Goal: Task Accomplishment & Management: Complete application form

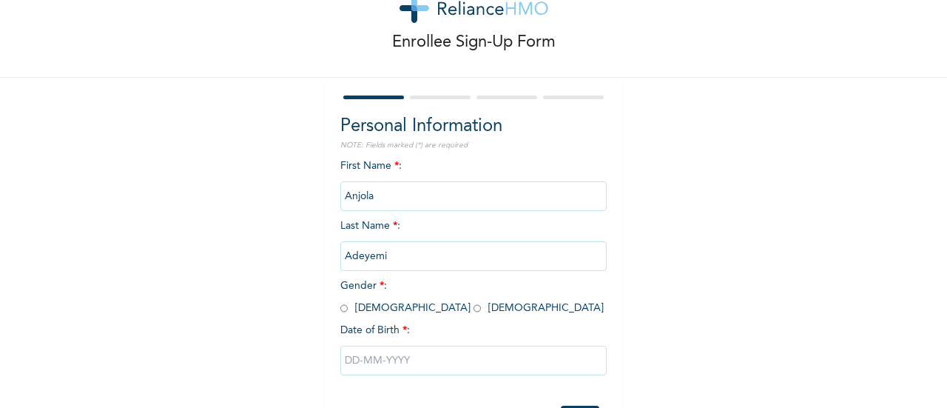
scroll to position [74, 0]
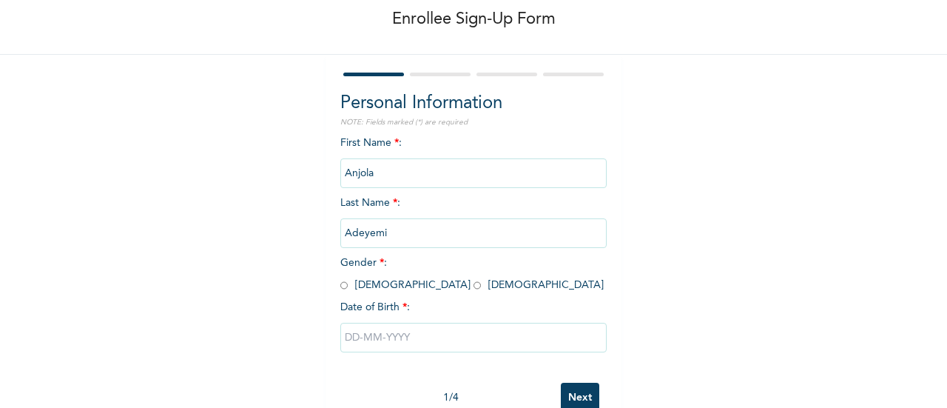
click at [385, 282] on span "Gender * : [DEMOGRAPHIC_DATA] [DEMOGRAPHIC_DATA]" at bounding box center [473, 274] width 264 height 33
click at [474, 283] on input "radio" at bounding box center [477, 285] width 7 height 14
radio input "true"
click at [557, 349] on input "text" at bounding box center [474, 338] width 266 height 30
select select "9"
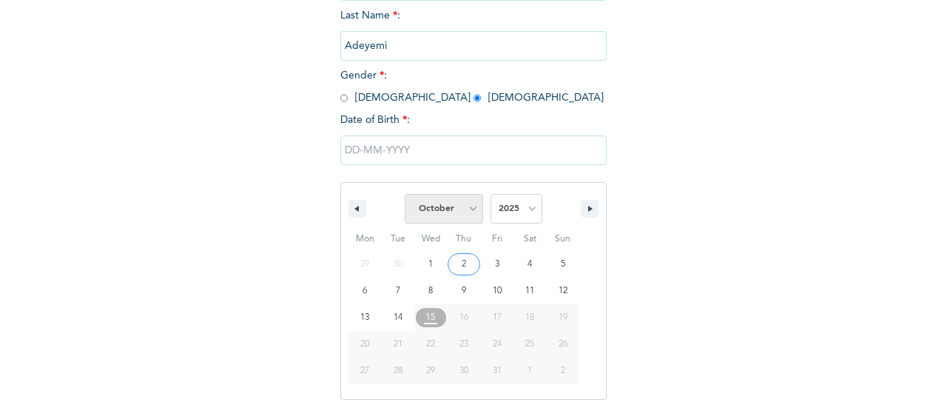
scroll to position [266, 0]
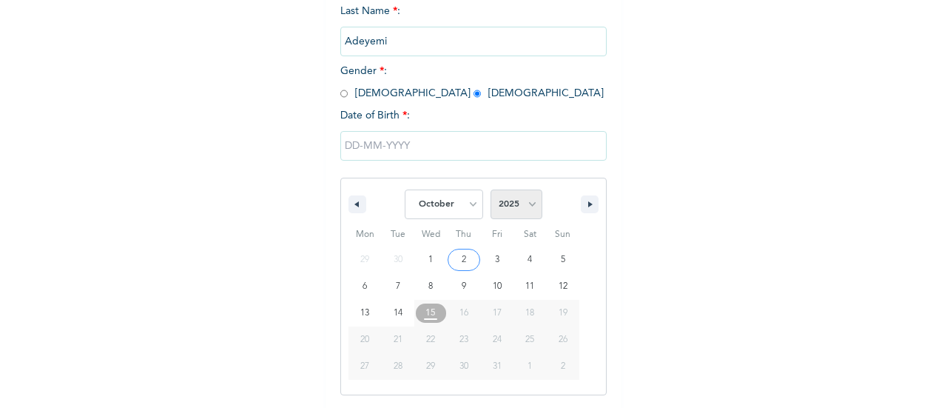
click at [514, 202] on select "2025 2024 2023 2022 2021 2020 2019 2018 2017 2016 2015 2014 2013 2012 2011 2010…" at bounding box center [517, 204] width 52 height 30
select select "2001"
click at [491, 191] on select "2025 2024 2023 2022 2021 2020 2019 2018 2017 2016 2015 2014 2013 2012 2011 2010…" at bounding box center [517, 204] width 52 height 30
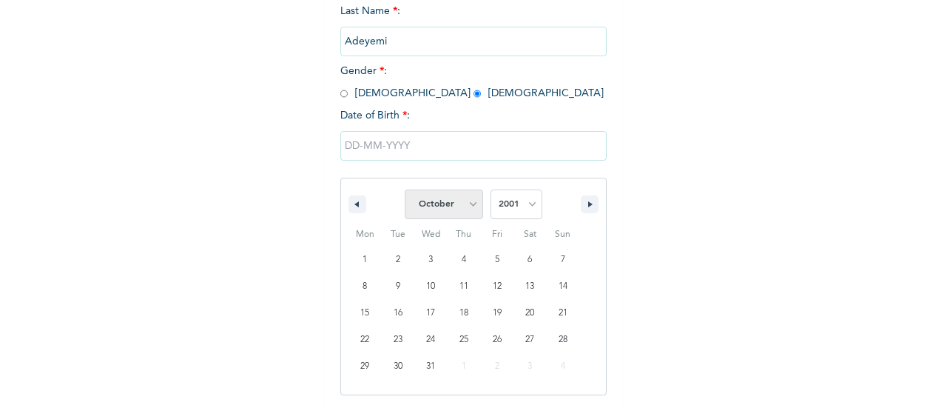
click at [447, 207] on select "January February March April May June July August September October November De…" at bounding box center [444, 204] width 78 height 30
select select "7"
click at [405, 191] on select "January February March April May June July August September October November De…" at bounding box center [444, 204] width 78 height 30
type input "[DATE]"
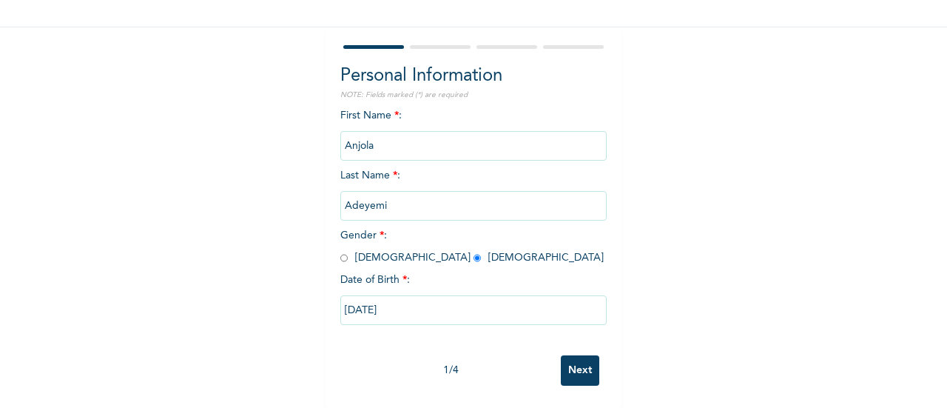
scroll to position [114, 0]
click at [577, 369] on input "Next" at bounding box center [580, 370] width 38 height 30
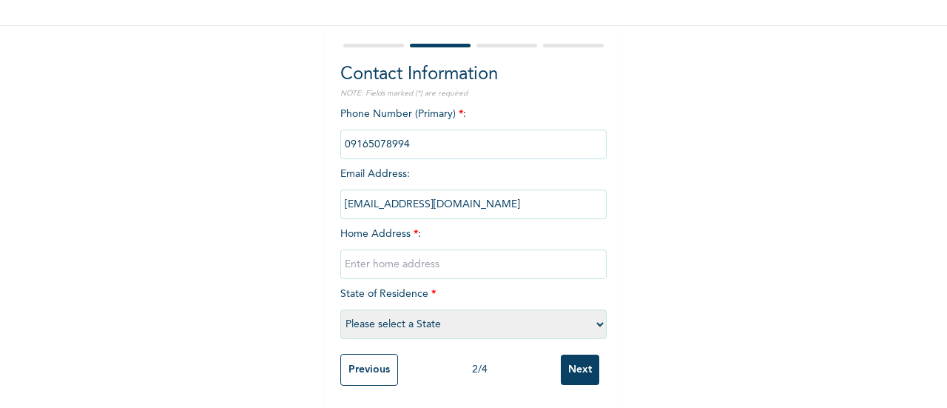
scroll to position [115, 0]
paste input "United Estate, [PERSON_NAME][GEOGRAPHIC_DATA], [GEOGRAPHIC_DATA]"
type input "United Estate, [PERSON_NAME][GEOGRAPHIC_DATA], [GEOGRAPHIC_DATA]"
click at [423, 316] on select "Please select a State [PERSON_NAME] (FCT) [PERSON_NAME] Ibom [GEOGRAPHIC_DATA] …" at bounding box center [474, 324] width 266 height 30
select select "25"
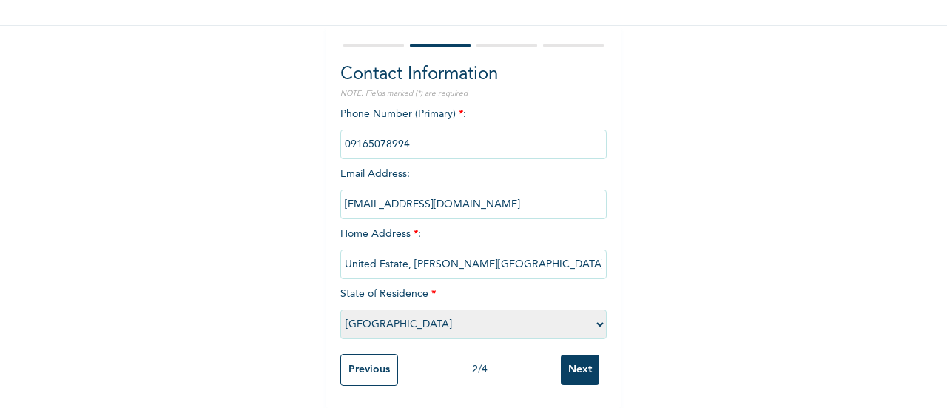
click at [341, 309] on select "Please select a State [PERSON_NAME] (FCT) [PERSON_NAME] Ibom [GEOGRAPHIC_DATA] …" at bounding box center [474, 324] width 266 height 30
click at [574, 368] on input "Next" at bounding box center [580, 370] width 38 height 30
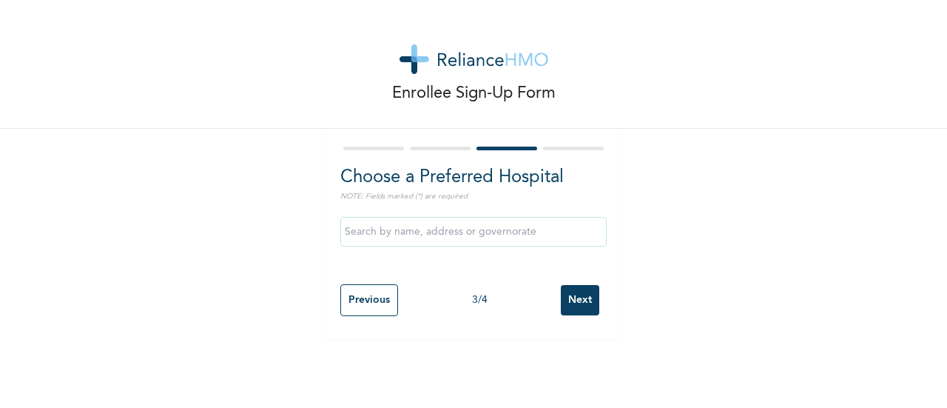
scroll to position [0, 0]
click at [434, 230] on input "text" at bounding box center [474, 232] width 266 height 30
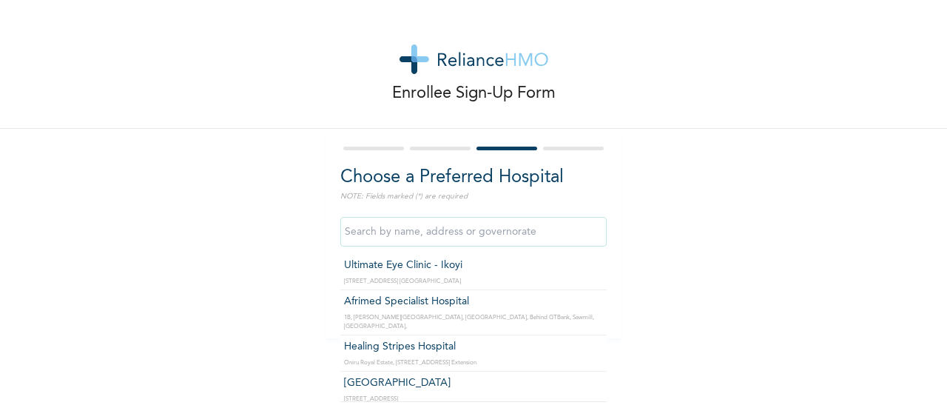
click at [394, 230] on input "text" at bounding box center [474, 232] width 266 height 30
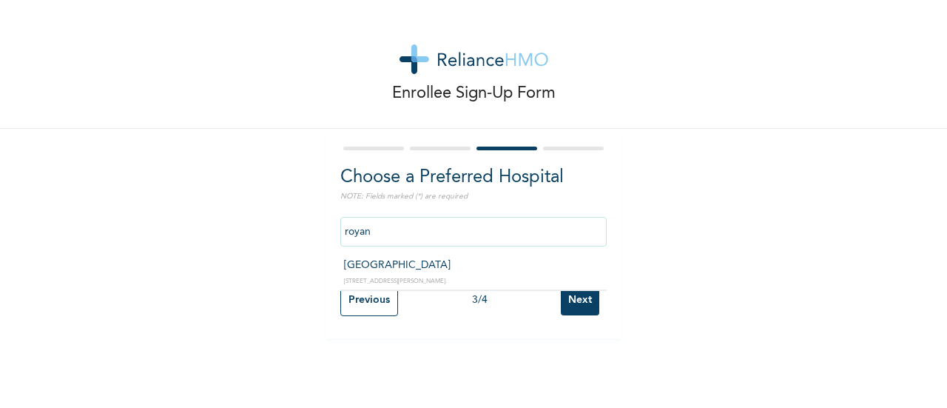
type input "[GEOGRAPHIC_DATA]"
click at [588, 301] on input "Next" at bounding box center [580, 300] width 38 height 30
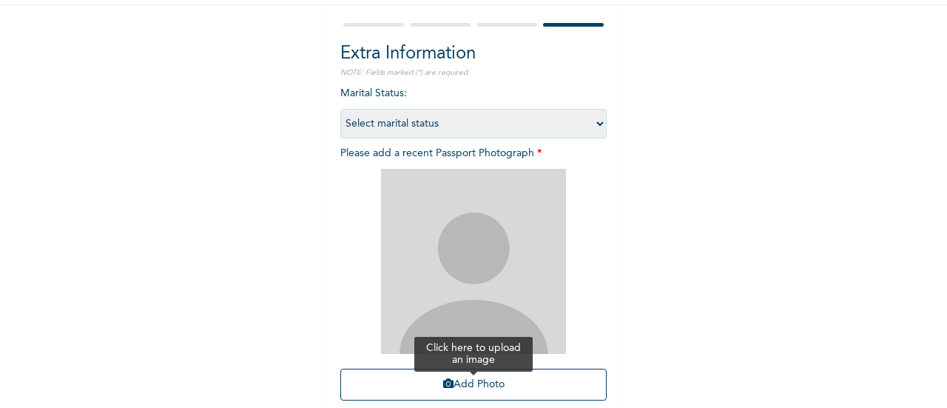
scroll to position [241, 0]
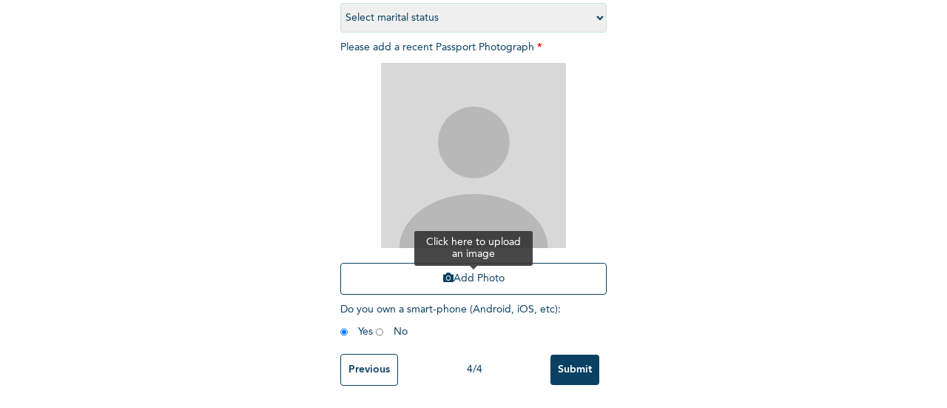
click at [484, 265] on button "Add Photo" at bounding box center [474, 279] width 266 height 32
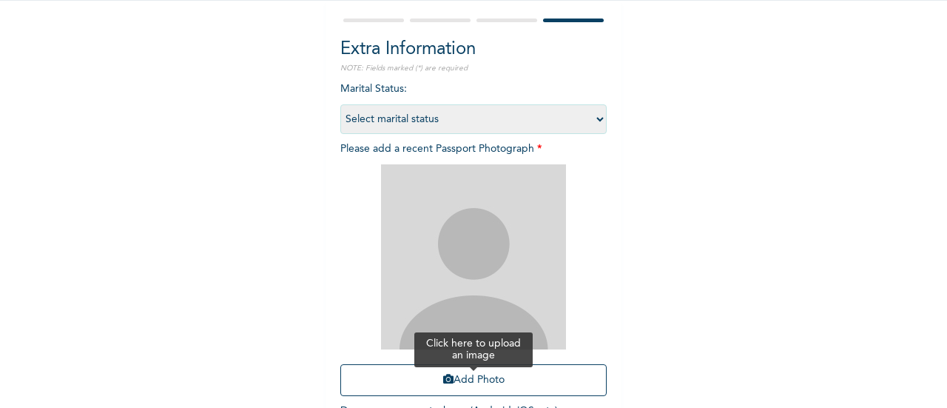
scroll to position [222, 0]
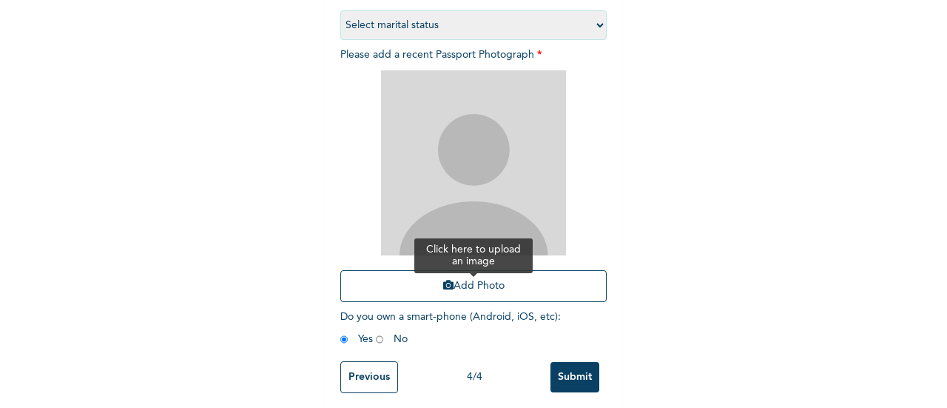
click at [462, 296] on button "Add Photo" at bounding box center [474, 286] width 266 height 32
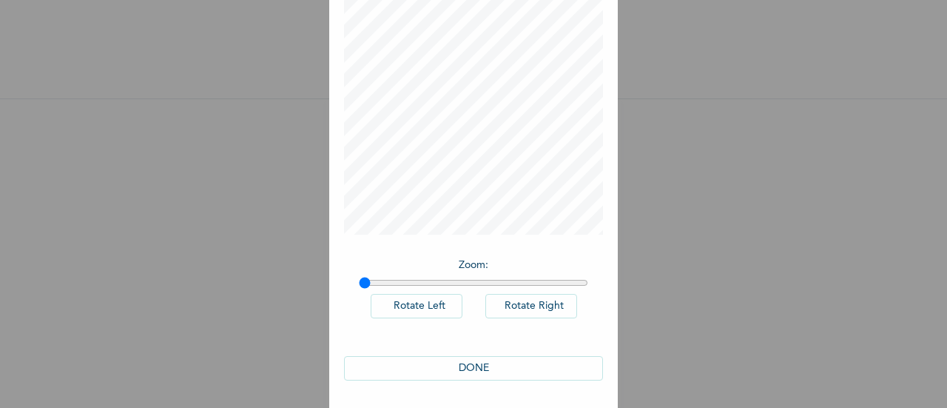
scroll to position [108, 0]
click at [492, 358] on button "DONE" at bounding box center [473, 367] width 259 height 24
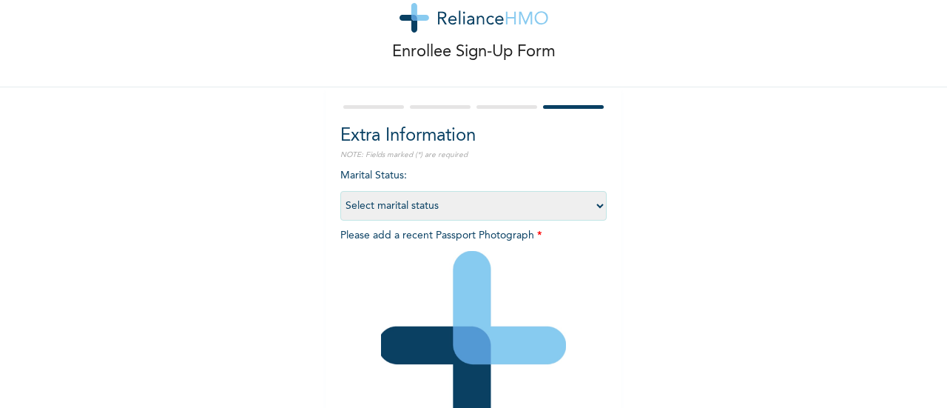
scroll to position [41, 0]
click at [828, 85] on div "Enrollee Sign-Up Form" at bounding box center [473, 23] width 947 height 129
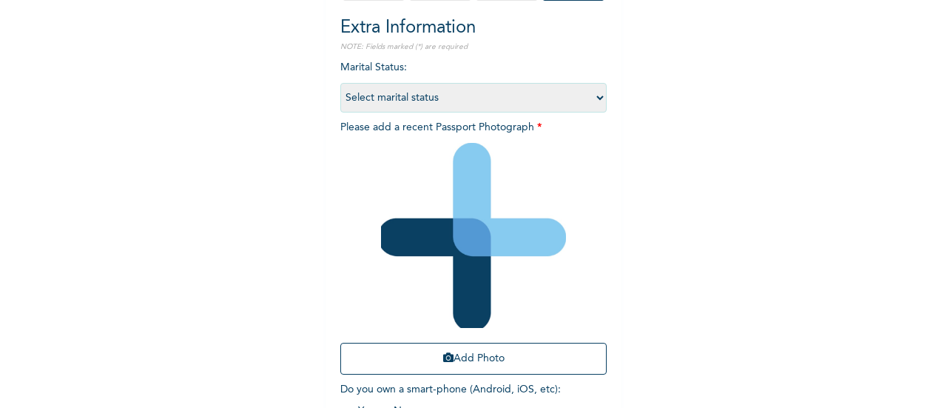
scroll to position [241, 0]
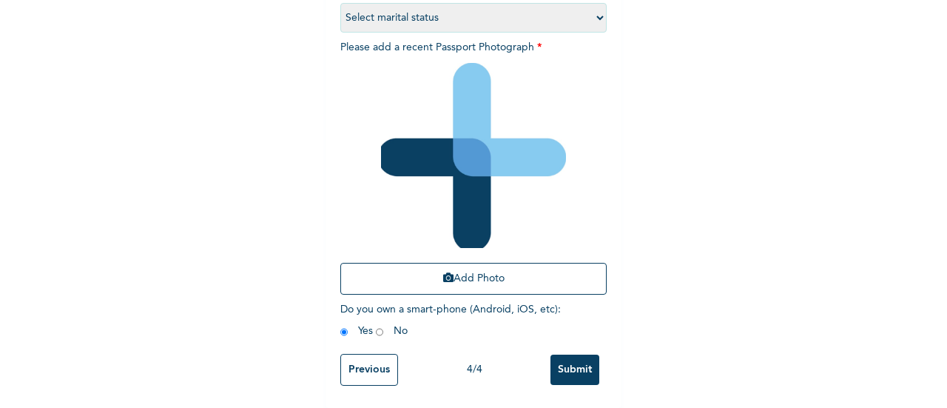
drag, startPoint x: 583, startPoint y: 346, endPoint x: 585, endPoint y: 365, distance: 19.3
click at [583, 355] on input "Submit" at bounding box center [575, 370] width 49 height 30
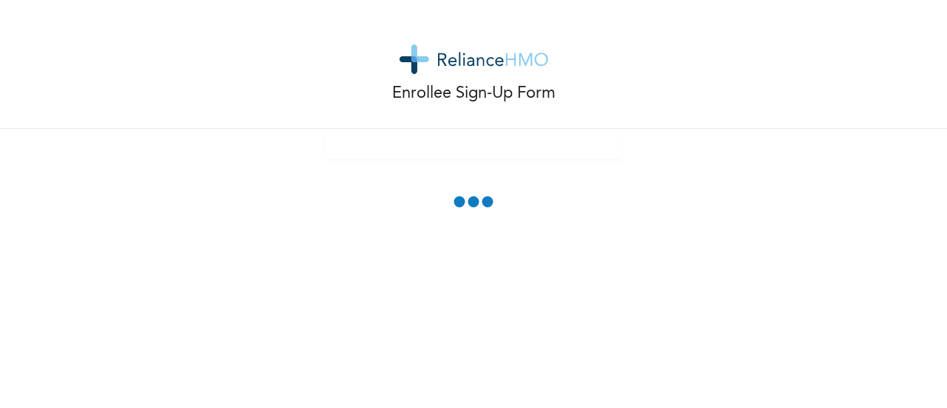
click at [585, 365] on div "Enrollee Sign-Up Form" at bounding box center [473, 204] width 947 height 408
